Goal: Information Seeking & Learning: Understand process/instructions

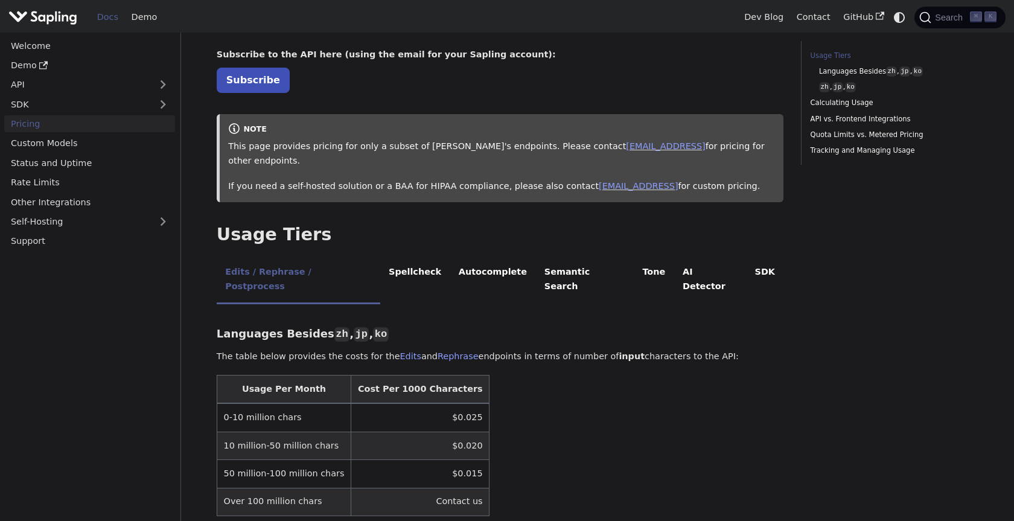
scroll to position [72, 0]
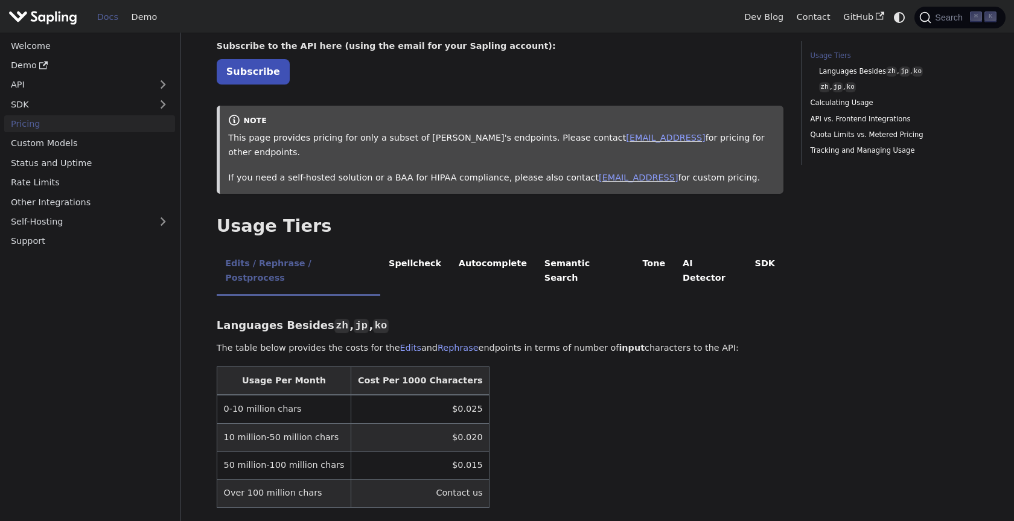
click at [438, 395] on td "$0.025" at bounding box center [420, 409] width 138 height 28
click at [406, 367] on th "Cost Per 1000 Characters" at bounding box center [420, 381] width 138 height 28
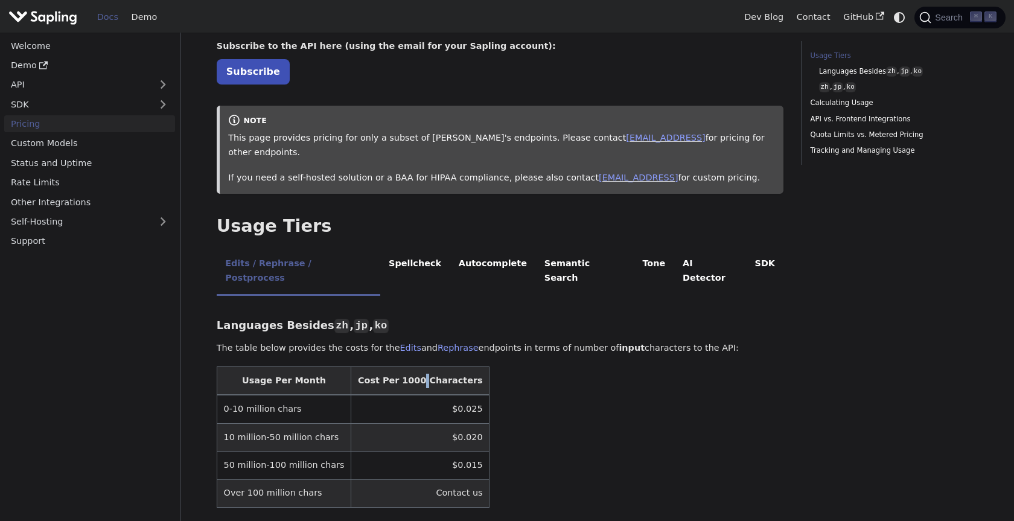
click at [406, 367] on th "Cost Per 1000 Characters" at bounding box center [420, 381] width 138 height 28
click at [530, 395] on table "Usage Per Month Cost Per 1000 Characters 0-10 million chars $0.025 10 million-5…" at bounding box center [501, 437] width 568 height 141
click at [24, 66] on link "Demo" at bounding box center [89, 66] width 171 height 18
